Goal: Obtain resource: Obtain resource

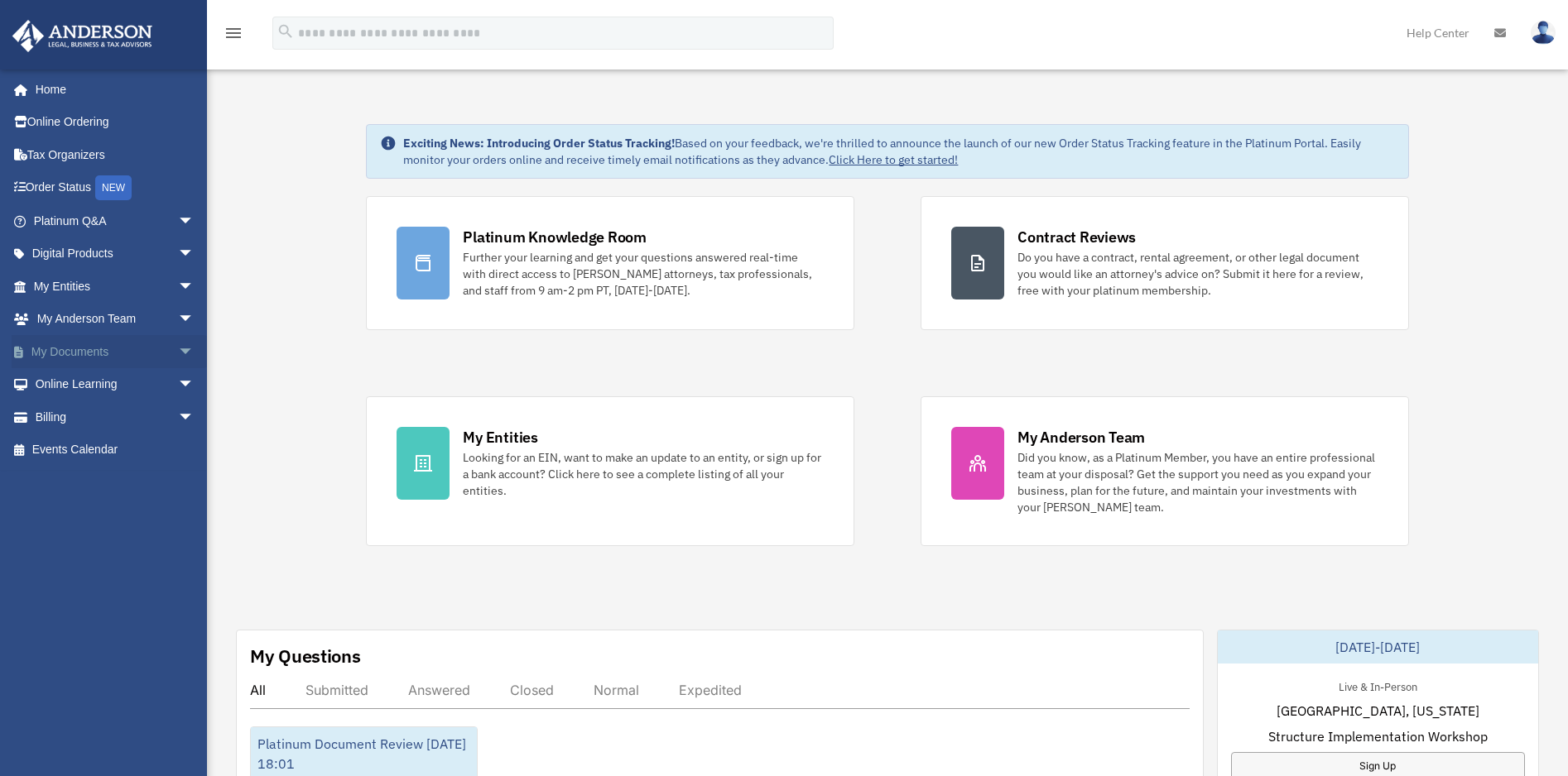
click at [178, 347] on span "arrow_drop_down" at bounding box center [194, 352] width 34 height 33
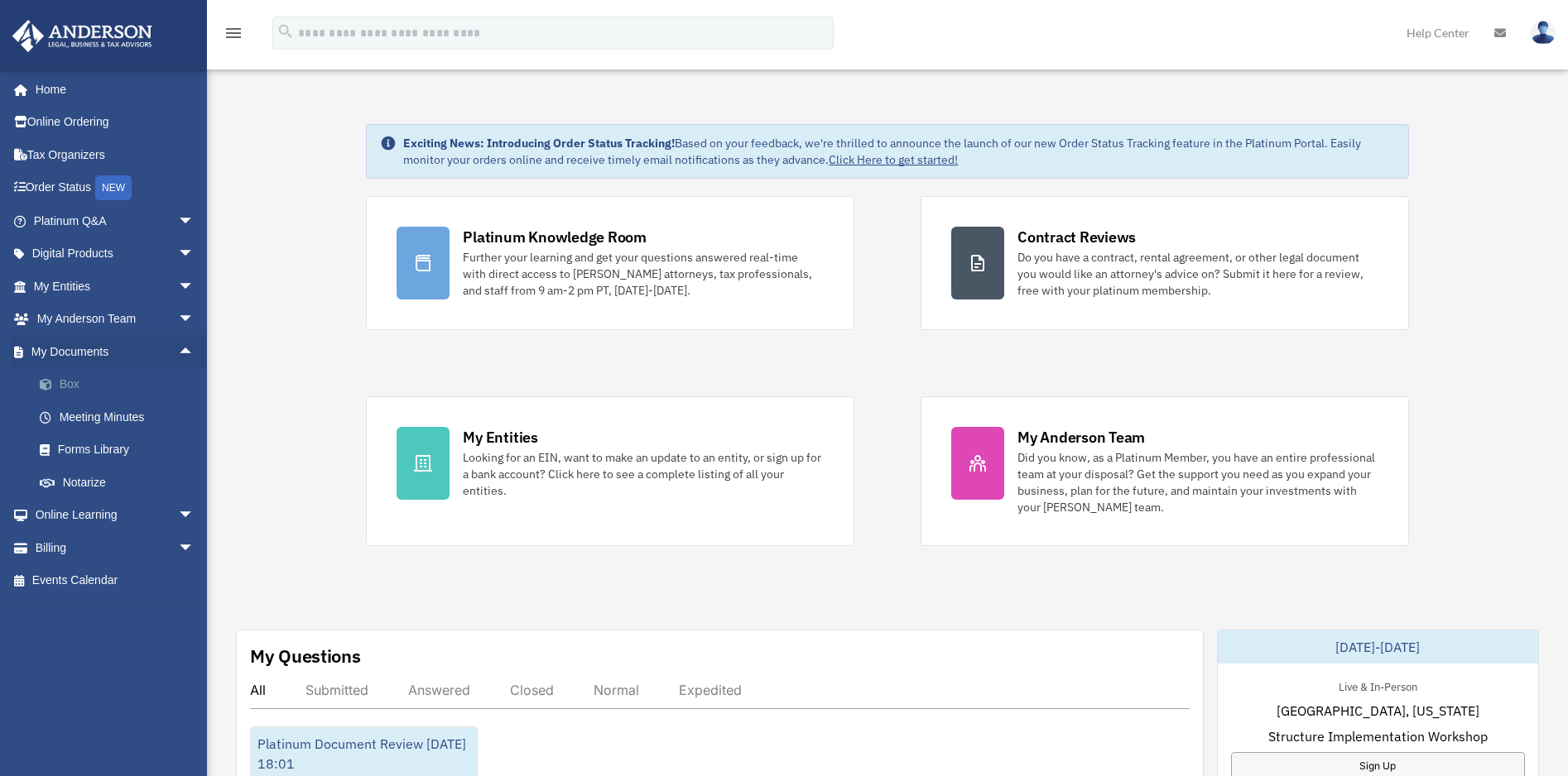
click at [131, 385] on link "Box" at bounding box center [121, 385] width 196 height 33
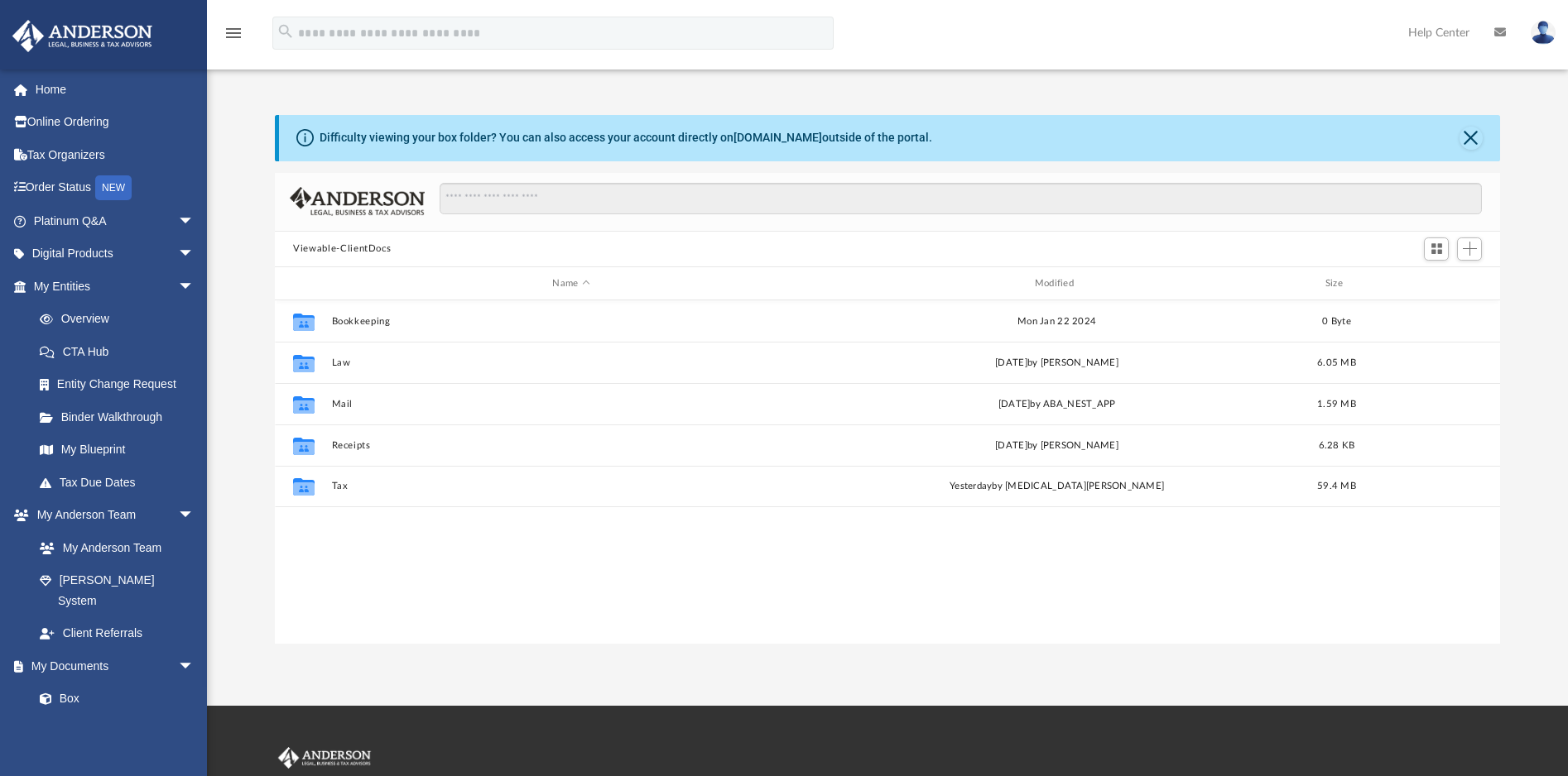
scroll to position [364, 1212]
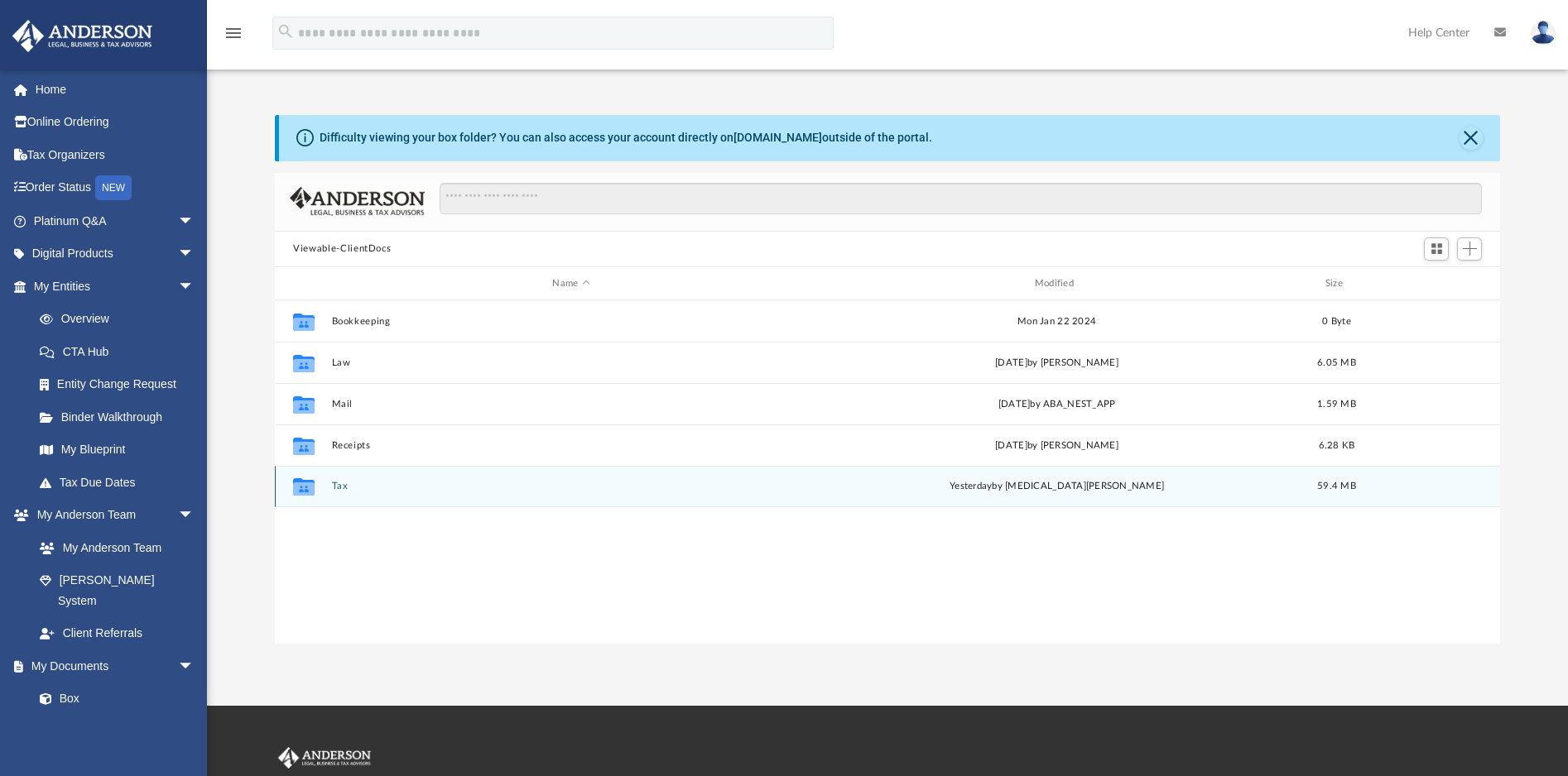
click at [342, 483] on button "Tax" at bounding box center [571, 488] width 478 height 11
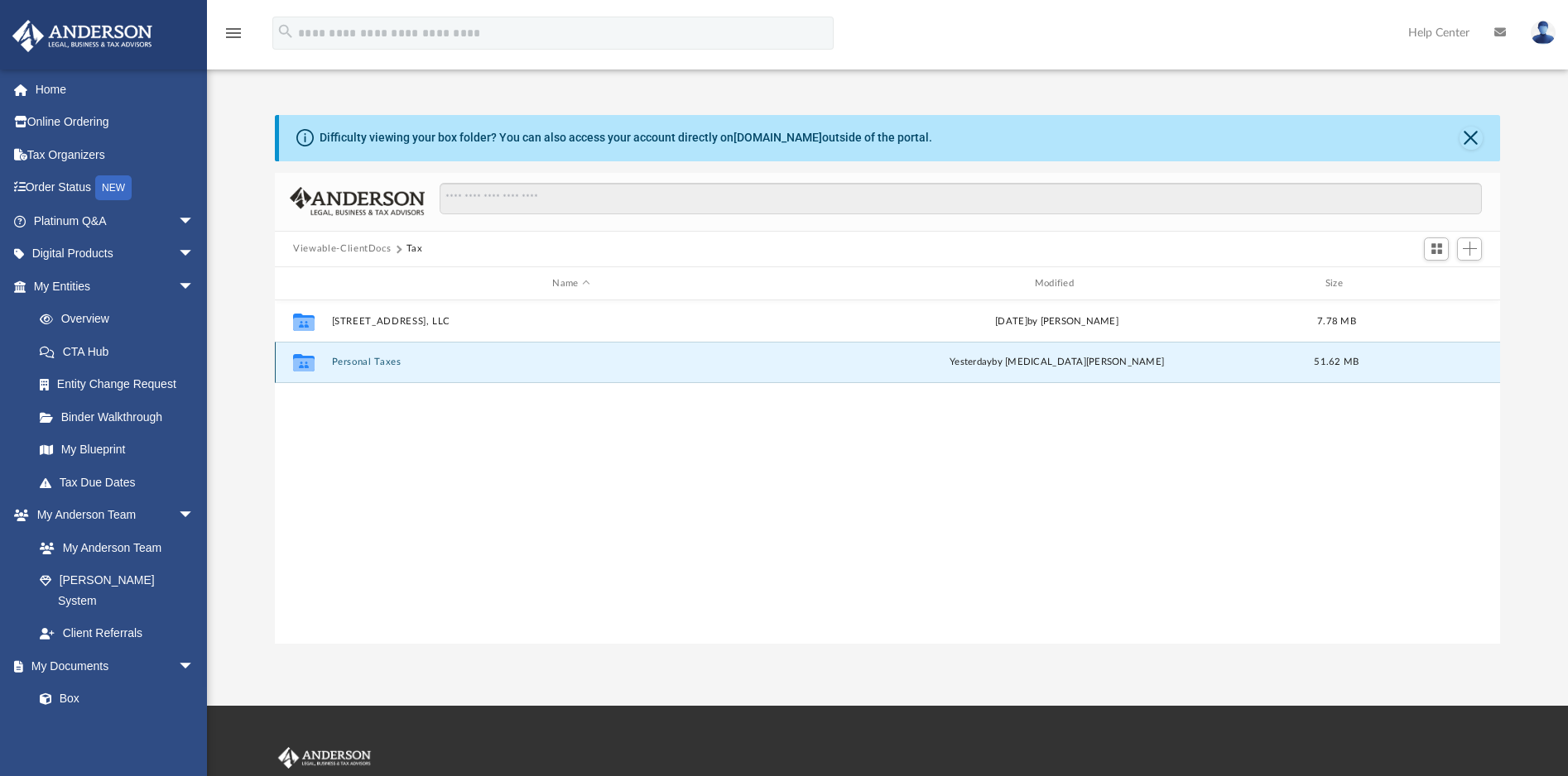
click at [384, 358] on button "Personal Taxes" at bounding box center [571, 363] width 478 height 11
click at [407, 363] on button "Metz, Leah H. & Vandevanter Grant R." at bounding box center [571, 363] width 478 height 11
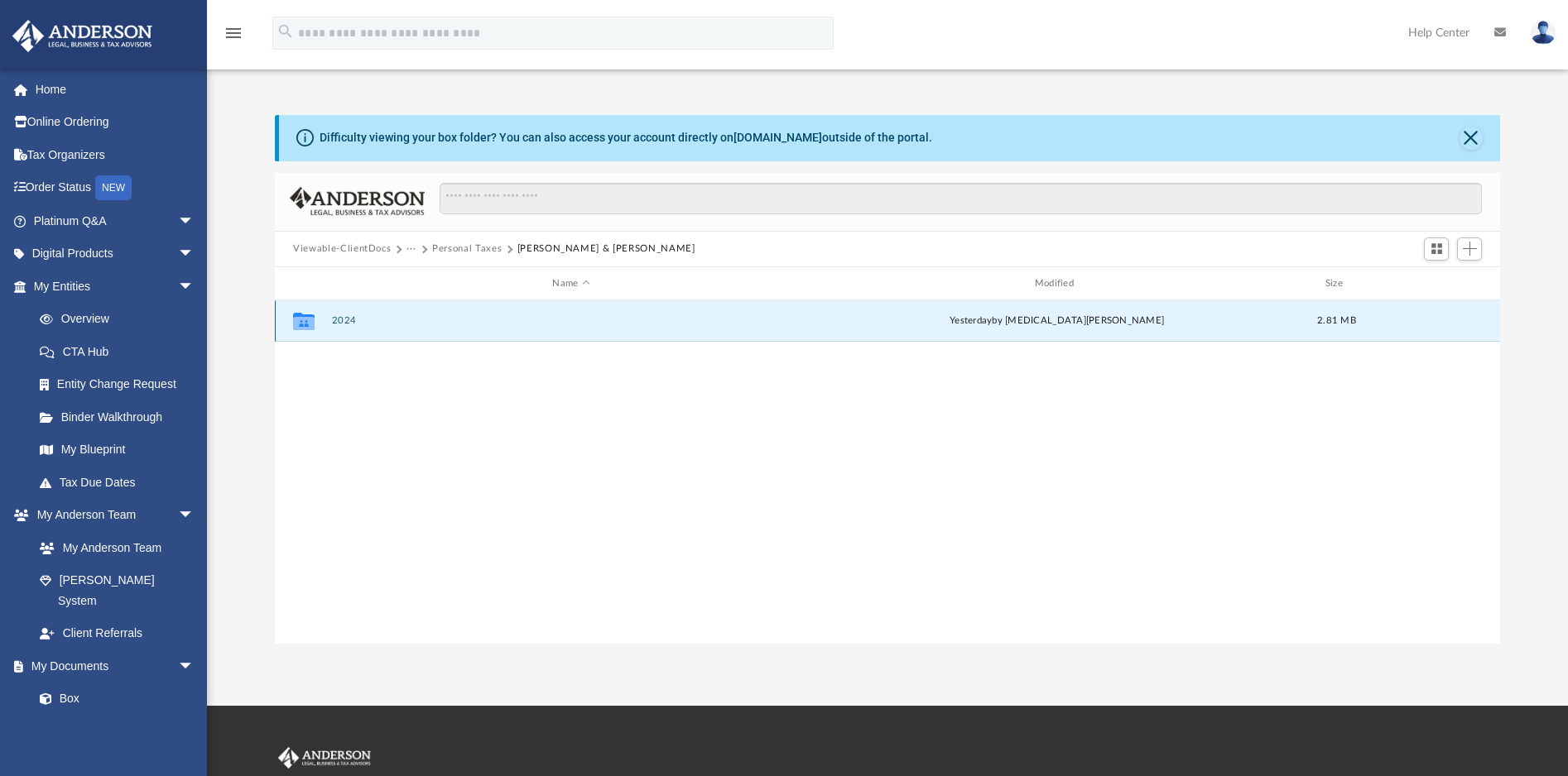
click at [340, 316] on button "2024" at bounding box center [571, 322] width 478 height 11
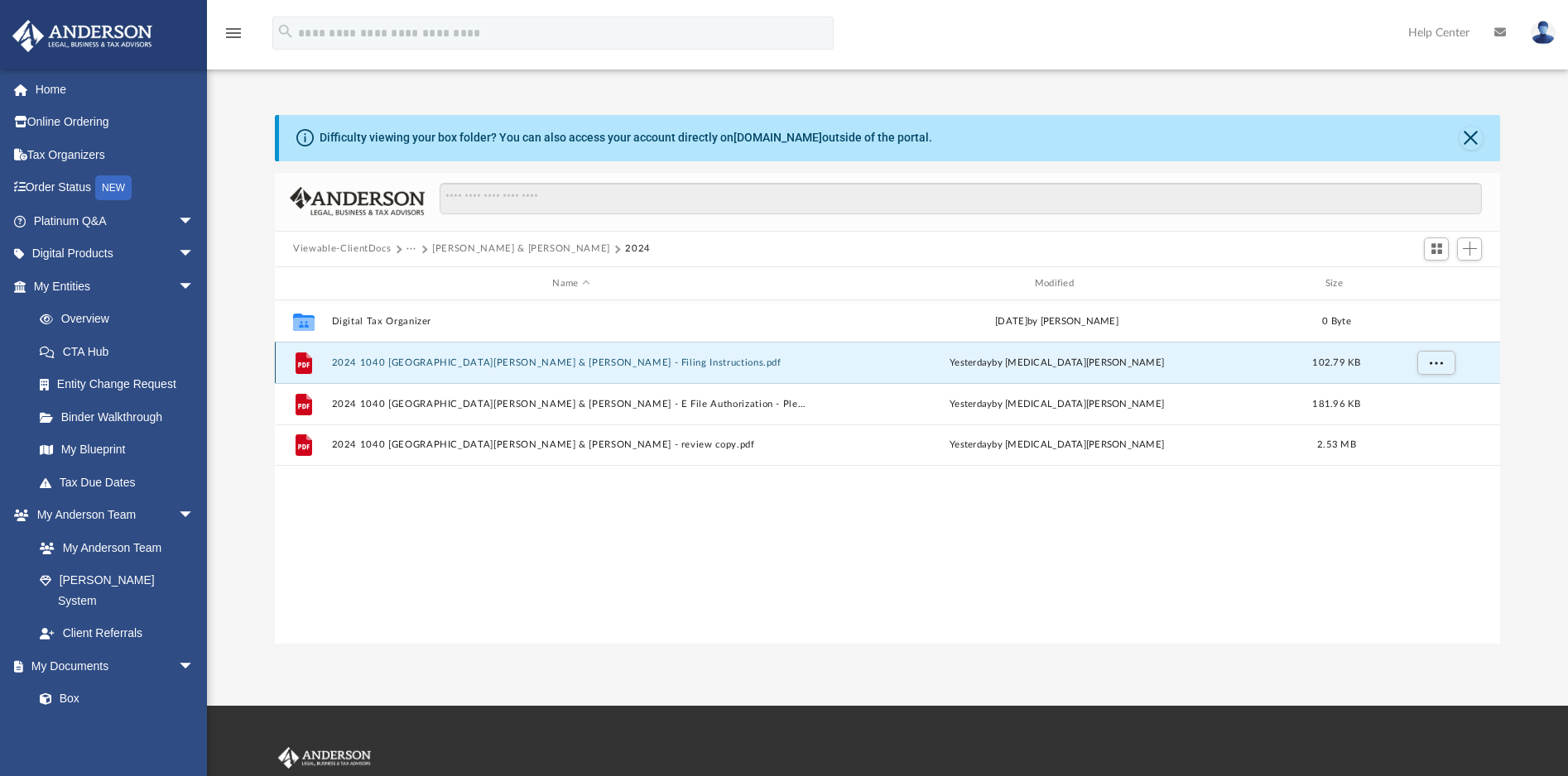
click at [524, 360] on button "2024 1040 Metz, Leah H. & Vandevanter Grant R. - Filing Instructions.pdf" at bounding box center [571, 363] width 478 height 11
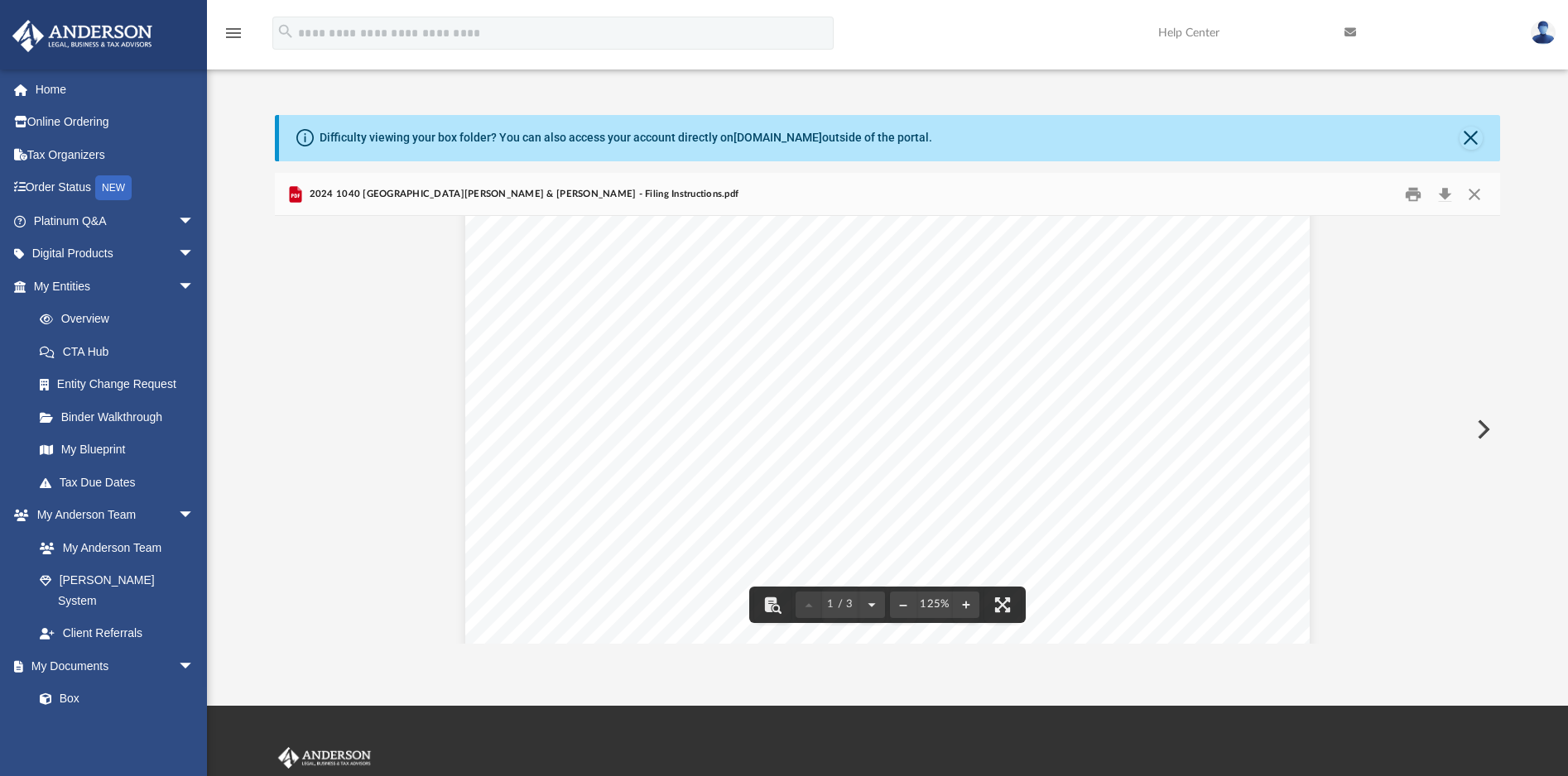
scroll to position [359, 0]
drag, startPoint x: 832, startPoint y: 505, endPoint x: 615, endPoint y: 508, distance: 217.0
click at [615, 508] on div "September 22, 2025 Leah H. Metz & Grant R. Vandevanter 1900 Ardith Drive Pleasa…" at bounding box center [887, 415] width 844 height 1092
click at [615, 508] on span "payment" at bounding box center [612, 509] width 53 height 14
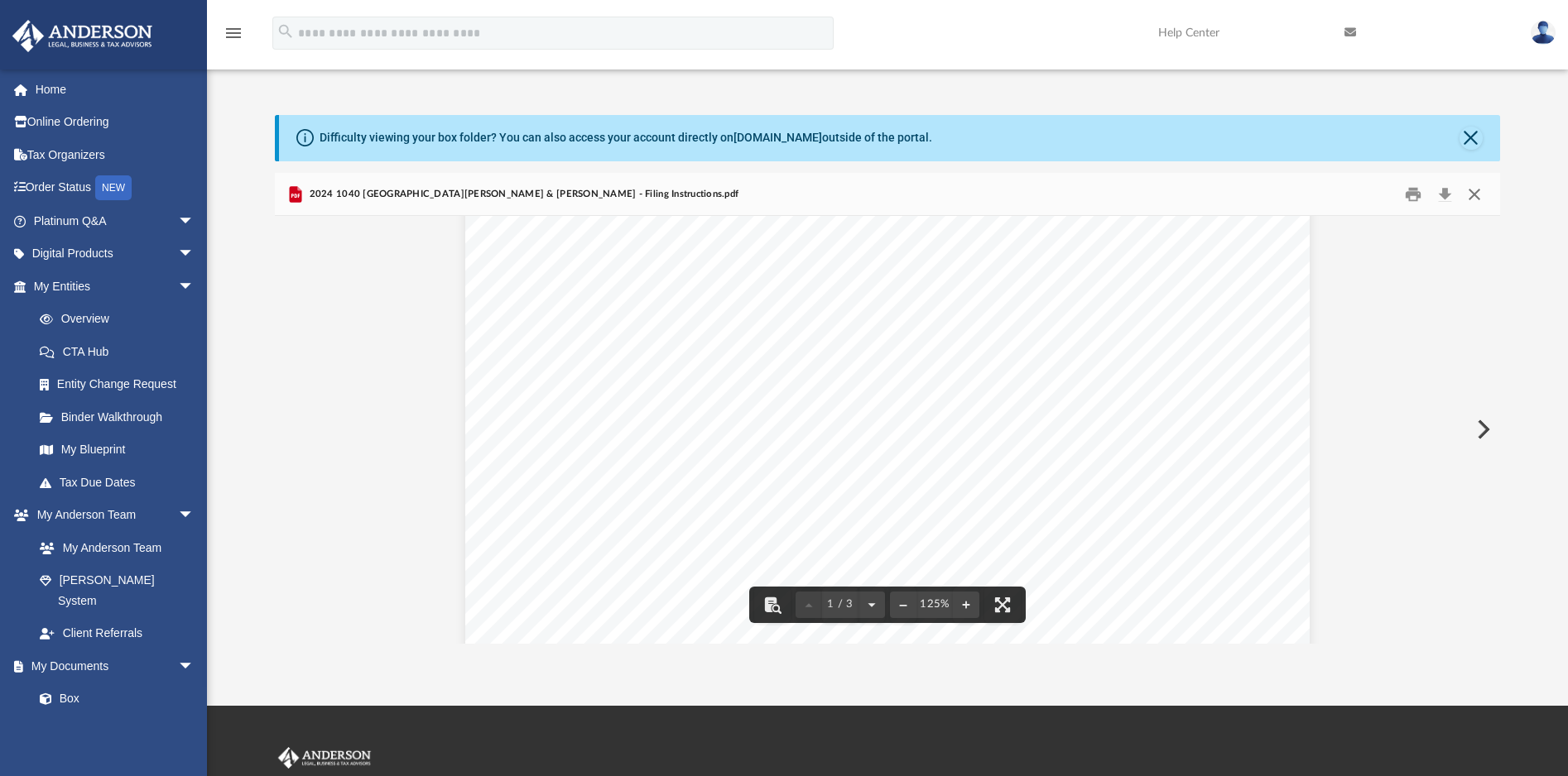
click at [1475, 195] on button "Close" at bounding box center [1473, 194] width 30 height 26
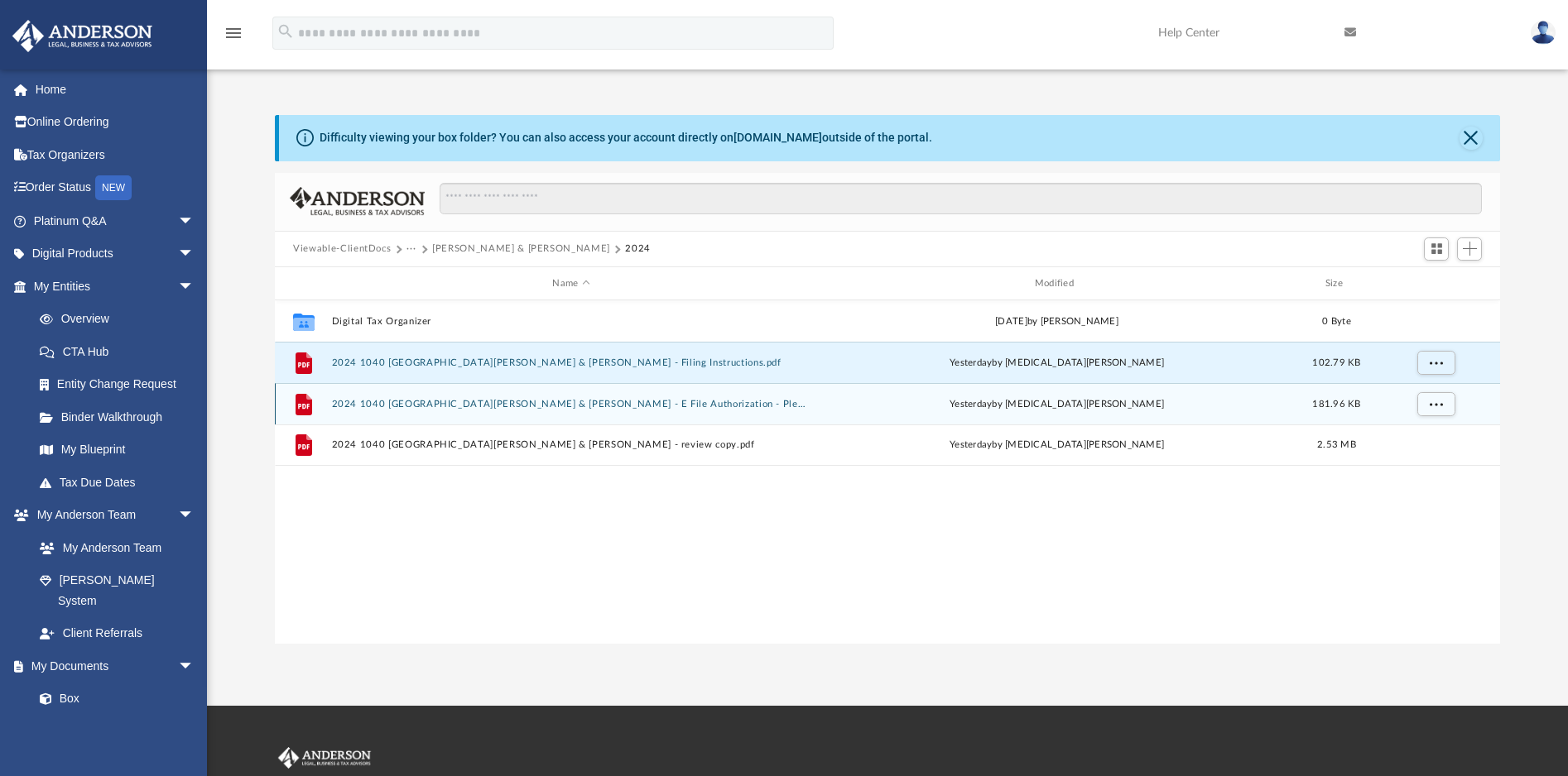
click at [457, 404] on button "2024 1040 Metz, Leah H. & Vandevanter Grant R. - E File Authorization - Please …" at bounding box center [571, 405] width 478 height 11
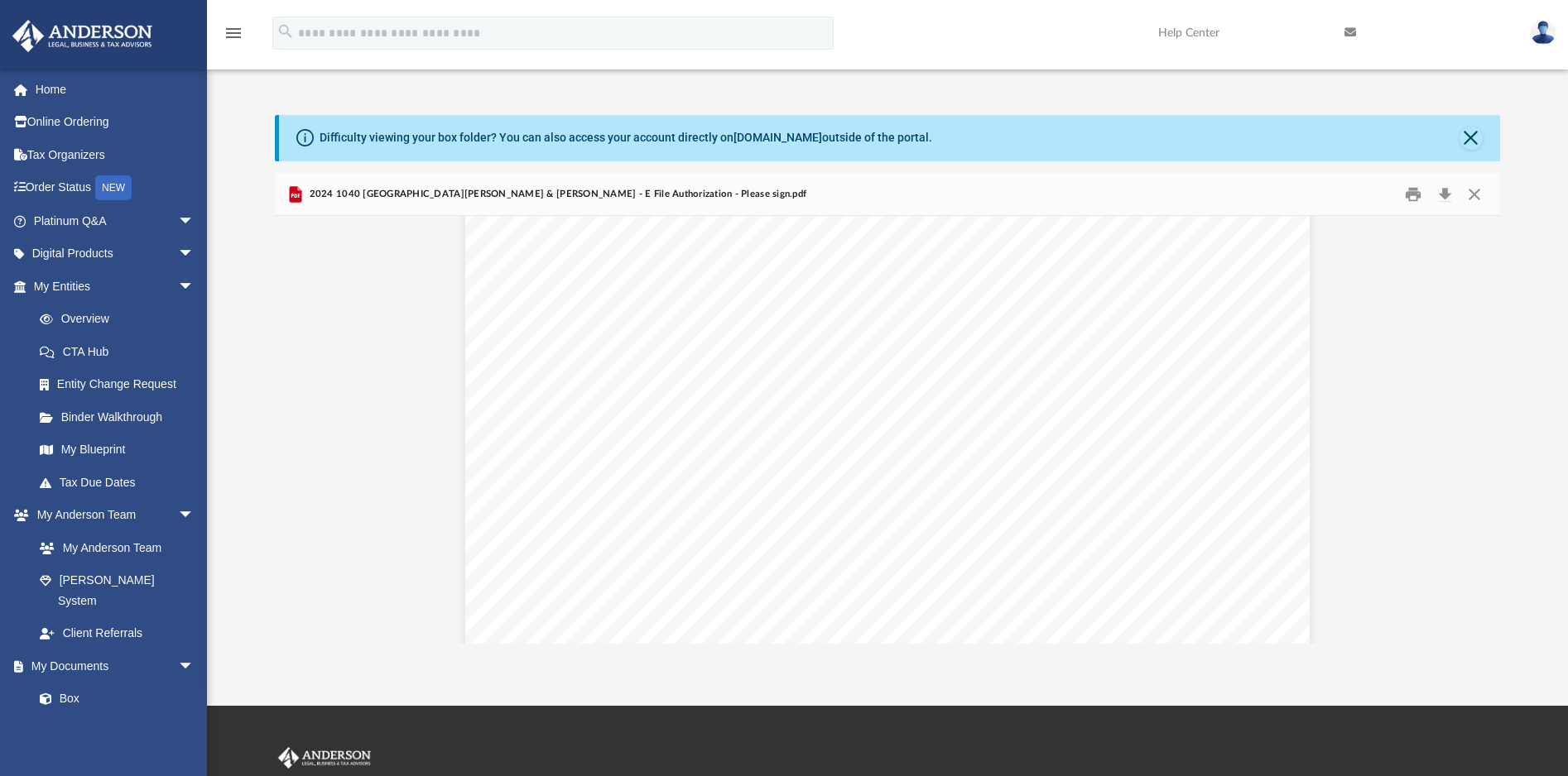
scroll to position [33, 0]
